Goal: Find contact information: Find contact information

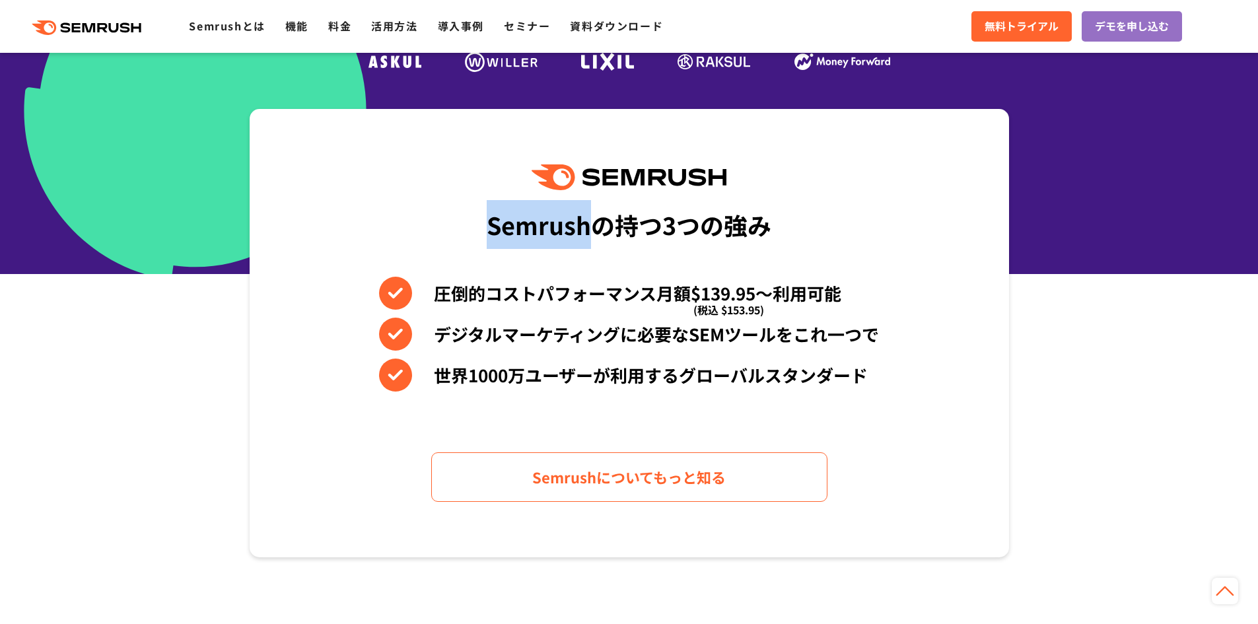
drag, startPoint x: 493, startPoint y: 230, endPoint x: 588, endPoint y: 226, distance: 95.2
click at [588, 226] on div "Semrushの持つ3つの強み" at bounding box center [629, 224] width 285 height 49
copy div "Semrush"
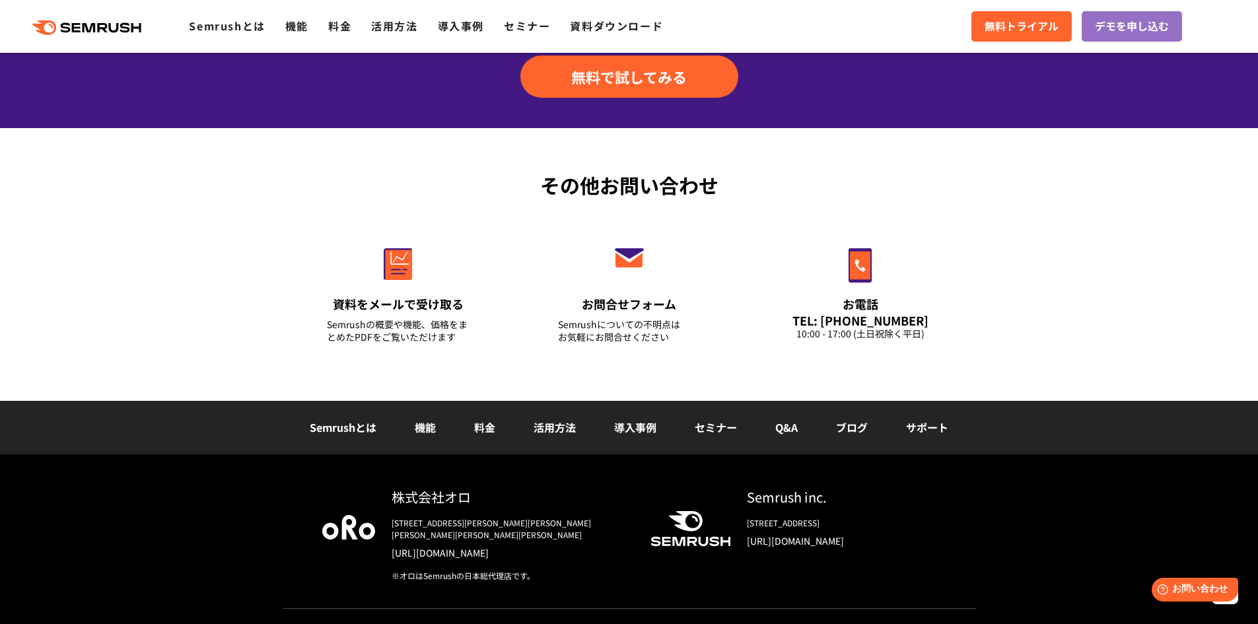
scroll to position [4598, 0]
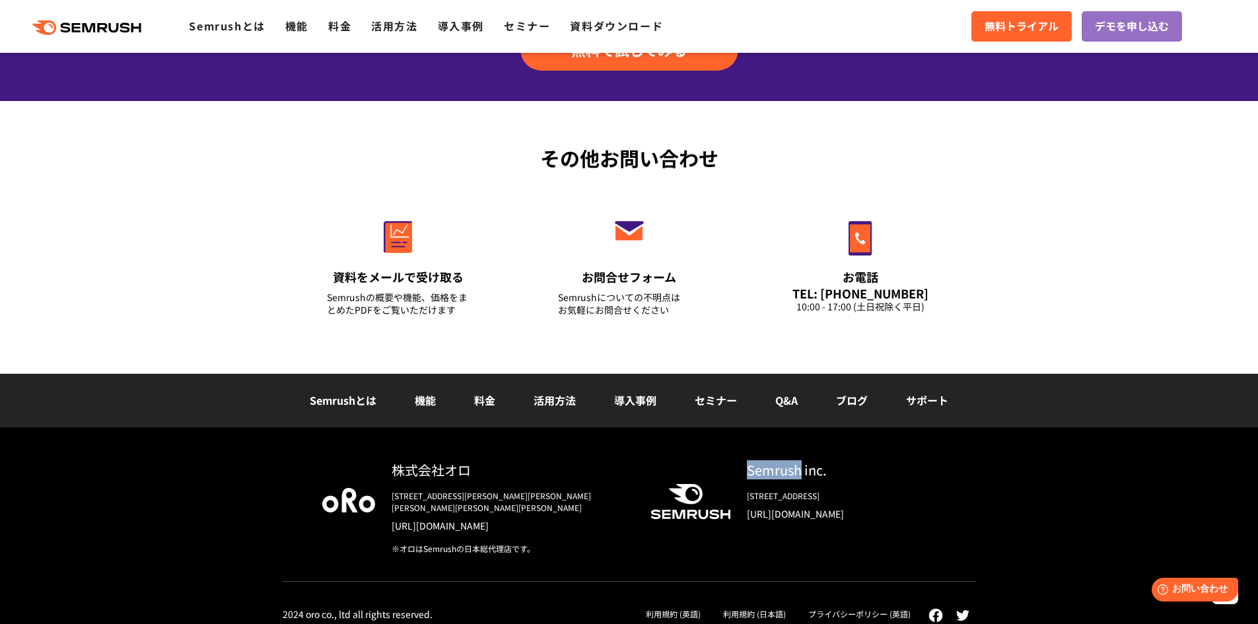
drag, startPoint x: 749, startPoint y: 468, endPoint x: 804, endPoint y: 468, distance: 54.8
click at [803, 468] on div "Semrush inc." at bounding box center [841, 469] width 189 height 19
click at [765, 467] on div "Semrush inc." at bounding box center [841, 469] width 189 height 19
drag, startPoint x: 745, startPoint y: 467, endPoint x: 798, endPoint y: 462, distance: 53.7
click at [798, 462] on div "Semrush inc. [STREET_ADDRESS] [URL][DOMAIN_NAME]" at bounding box center [833, 495] width 206 height 71
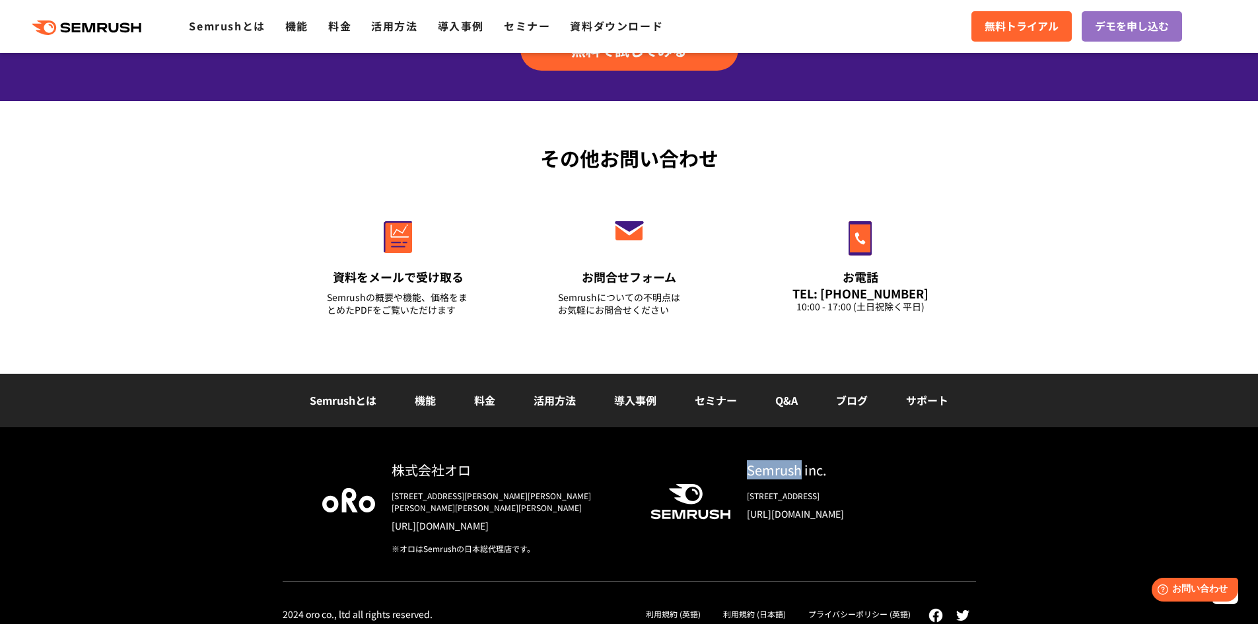
copy div "Semrush"
